Goal: Contribute content

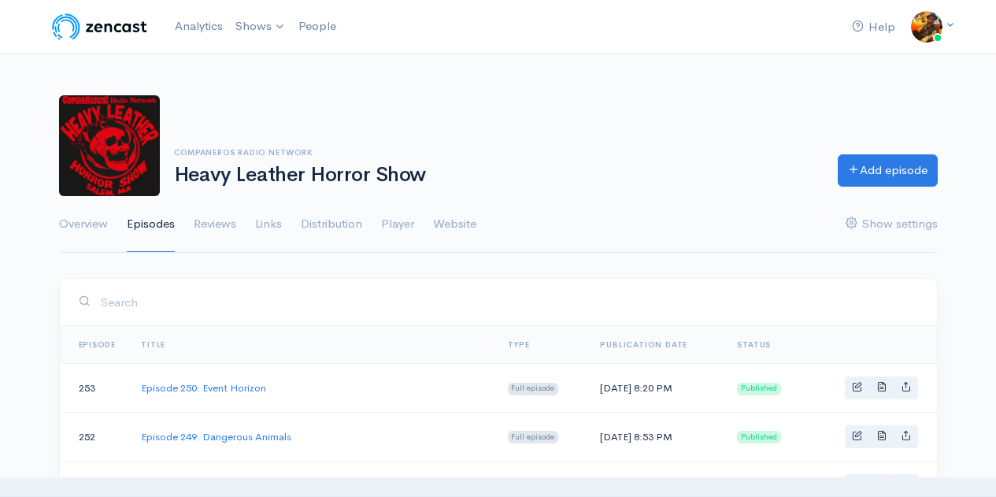
scroll to position [157, 0]
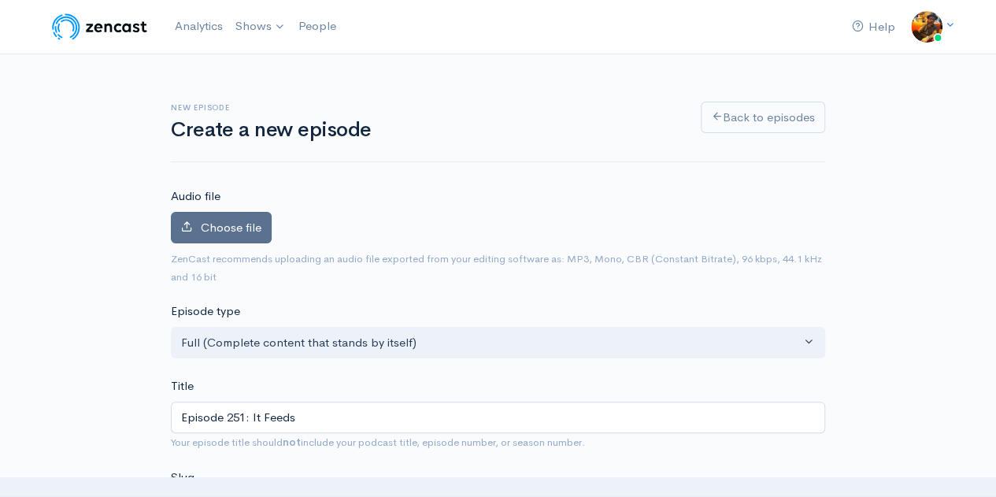
scroll to position [1, 0]
click at [234, 217] on label "Choose file" at bounding box center [221, 228] width 101 height 32
click at [0, 0] on input "Choose file" at bounding box center [0, 0] width 0 height 0
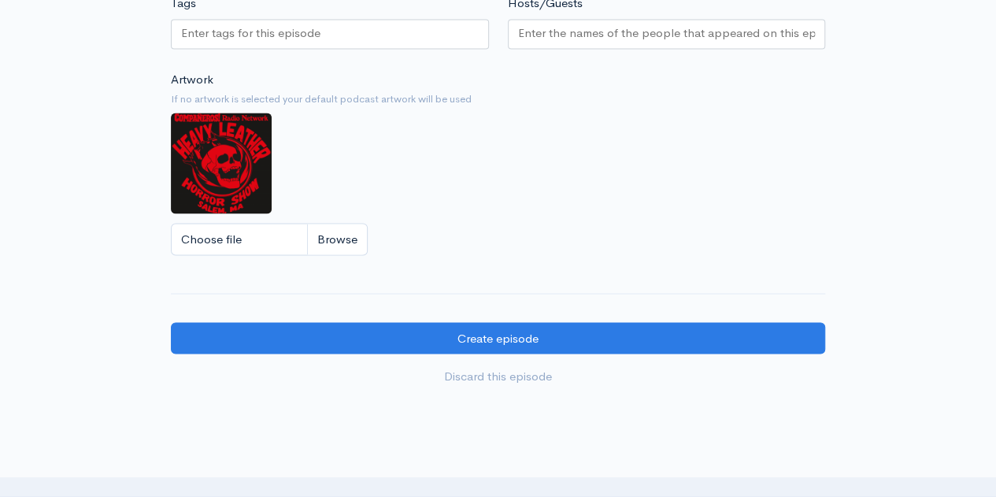
scroll to position [1400, 0]
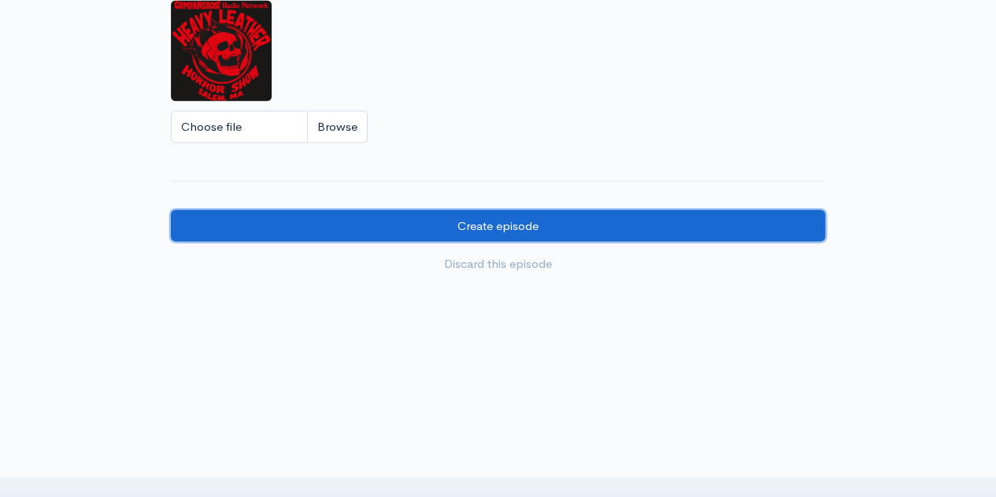
click at [352, 213] on input "Create episode" at bounding box center [498, 225] width 654 height 32
